Goal: Task Accomplishment & Management: Use online tool/utility

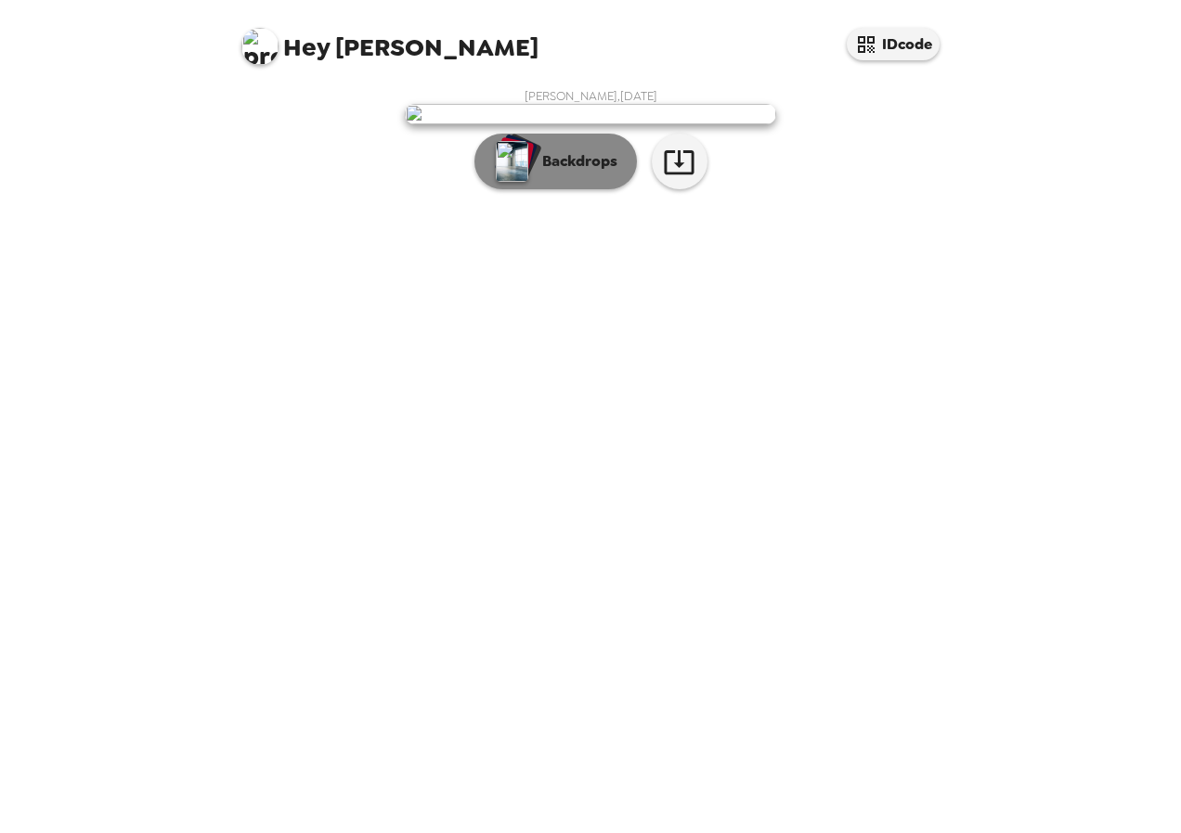
click at [566, 173] on p "Backdrops" at bounding box center [575, 161] width 84 height 22
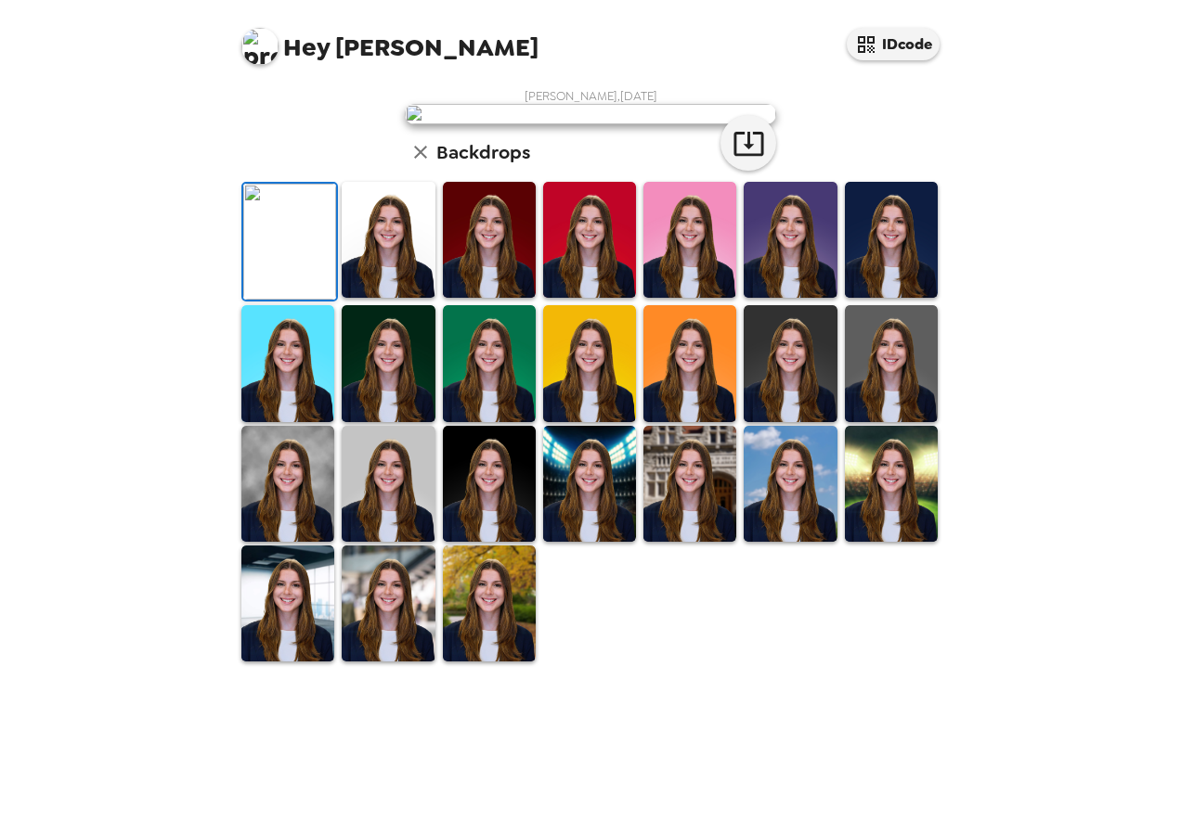
click at [315, 244] on div "McKenzie Cutler , 08-20-2025 Backdrops" at bounding box center [590, 375] width 705 height 575
click at [734, 160] on icon "button" at bounding box center [748, 143] width 32 height 32
click at [880, 298] on img at bounding box center [891, 240] width 93 height 116
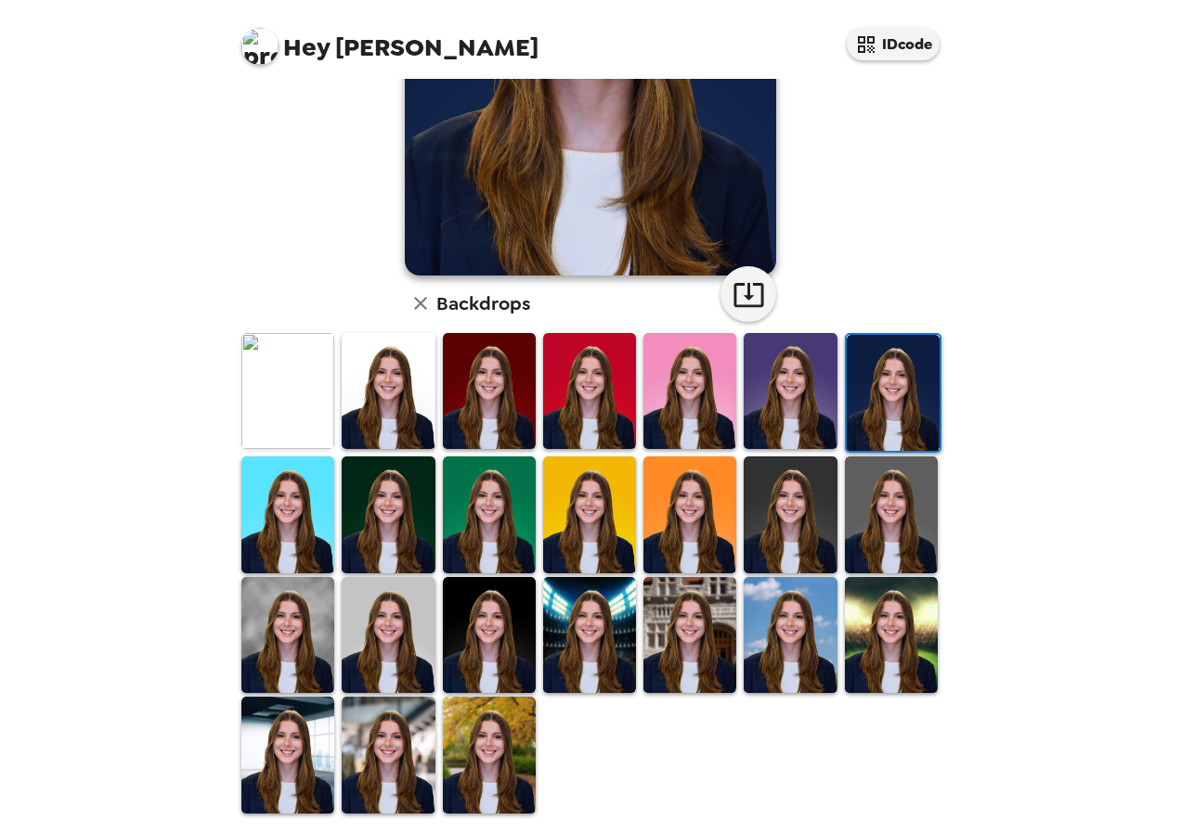
click at [272, 407] on img at bounding box center [287, 391] width 93 height 116
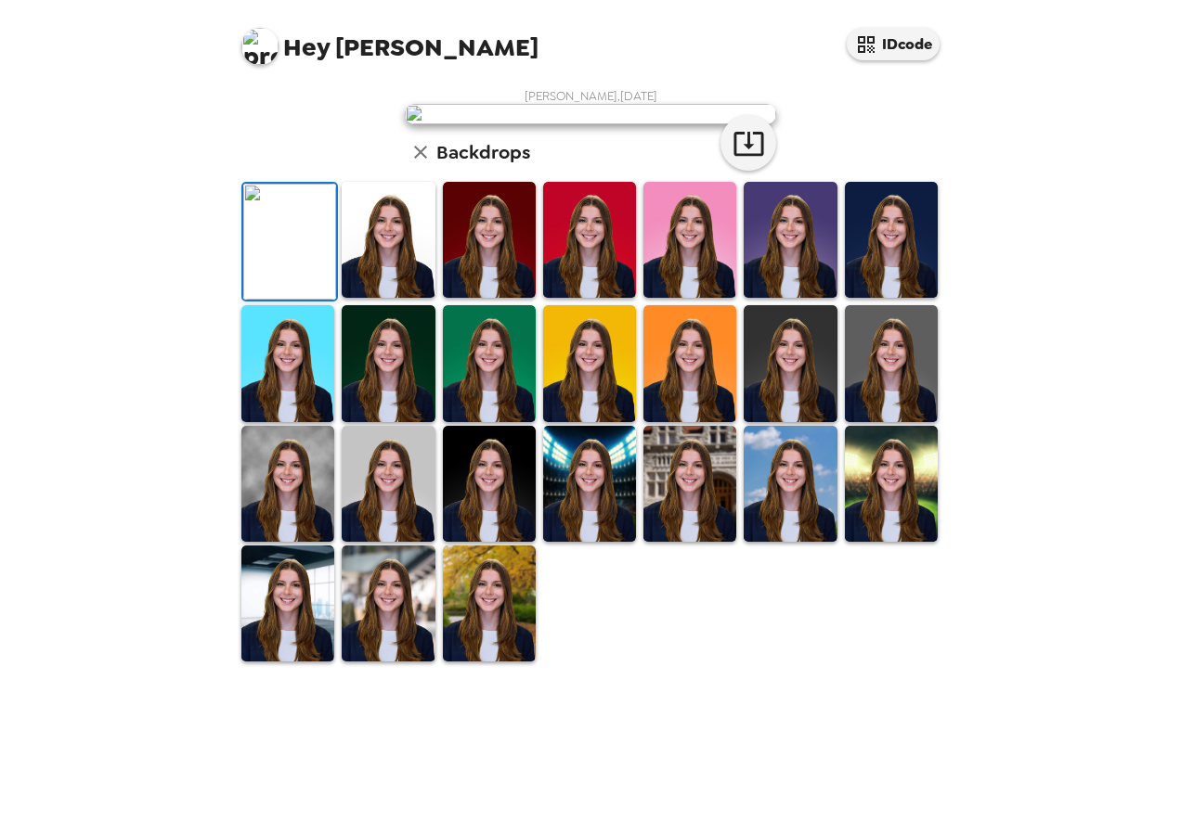
scroll to position [0, 0]
